Goal: Information Seeking & Learning: Learn about a topic

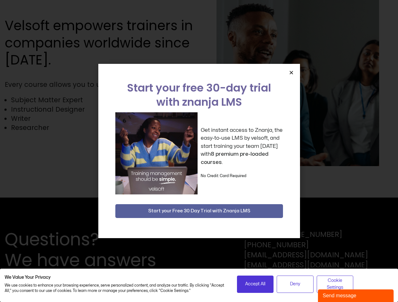
click at [199, 151] on div "Get instant access to Znanja, the easy-to-use LMS by velsoft, and start trainin…" at bounding box center [199, 153] width 168 height 82
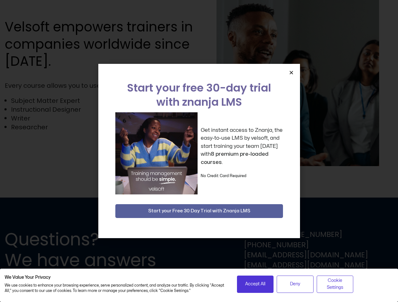
click at [199, 151] on div "Get instant access to Znanja, the easy-to-use LMS by velsoft, and start trainin…" at bounding box center [199, 153] width 168 height 82
click at [291, 72] on icon "Close" at bounding box center [291, 72] width 5 height 5
click at [255, 284] on span "Accept All" at bounding box center [255, 284] width 20 height 7
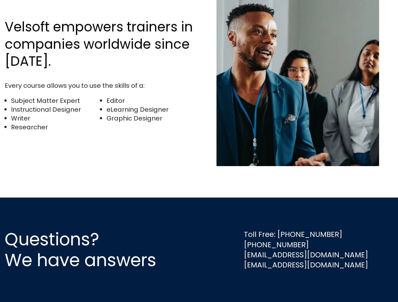
click at [295, 284] on div "Questions? We have answers Toll Free: [PHONE_NUMBER] [PHONE_NUMBER] [EMAIL_ADDR…" at bounding box center [199, 250] width 398 height 105
click at [335, 284] on div "Questions? We have answers Toll Free: [PHONE_NUMBER] [PHONE_NUMBER] [EMAIL_ADDR…" at bounding box center [199, 250] width 398 height 105
